Goal: Find specific page/section: Find specific page/section

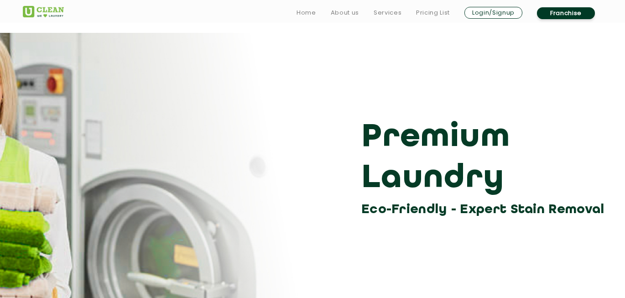
scroll to position [1291, 0]
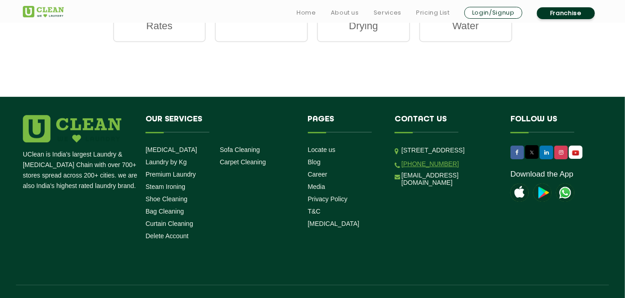
click at [437, 168] on link "[PHONE_NUMBER]" at bounding box center [431, 163] width 58 height 7
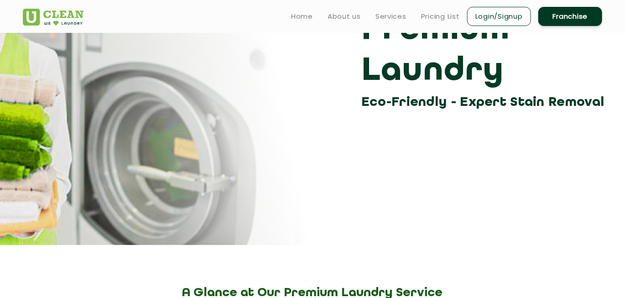
scroll to position [0, 0]
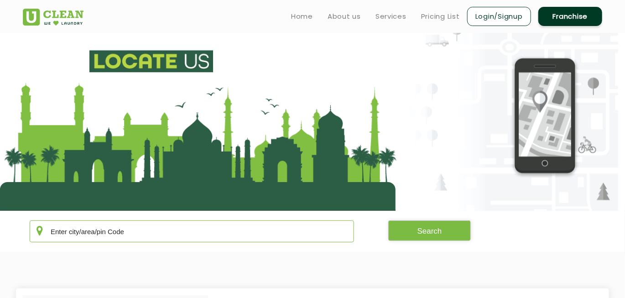
click at [148, 234] on input "text" at bounding box center [192, 231] width 325 height 22
paste input "400013"
type input "400013"
click at [418, 237] on button "Search" at bounding box center [429, 230] width 83 height 21
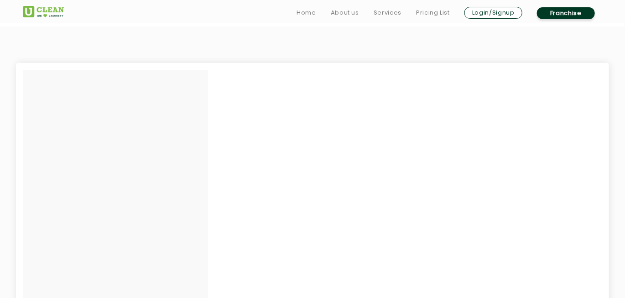
scroll to position [12, 0]
